Goal: Information Seeking & Learning: Learn about a topic

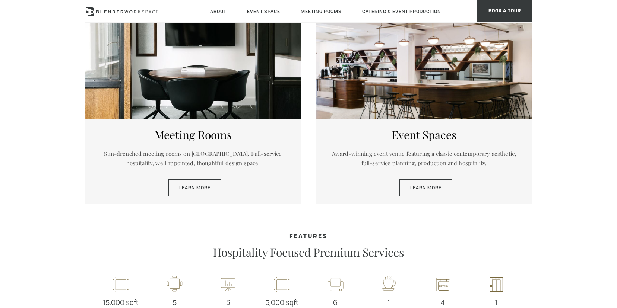
scroll to position [448, 0]
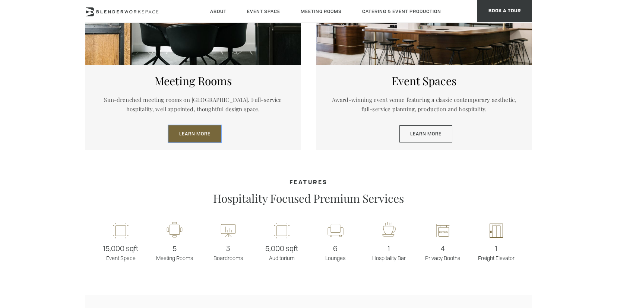
click at [182, 139] on link "Learn More" at bounding box center [194, 134] width 53 height 17
